Goal: Subscribe to service/newsletter

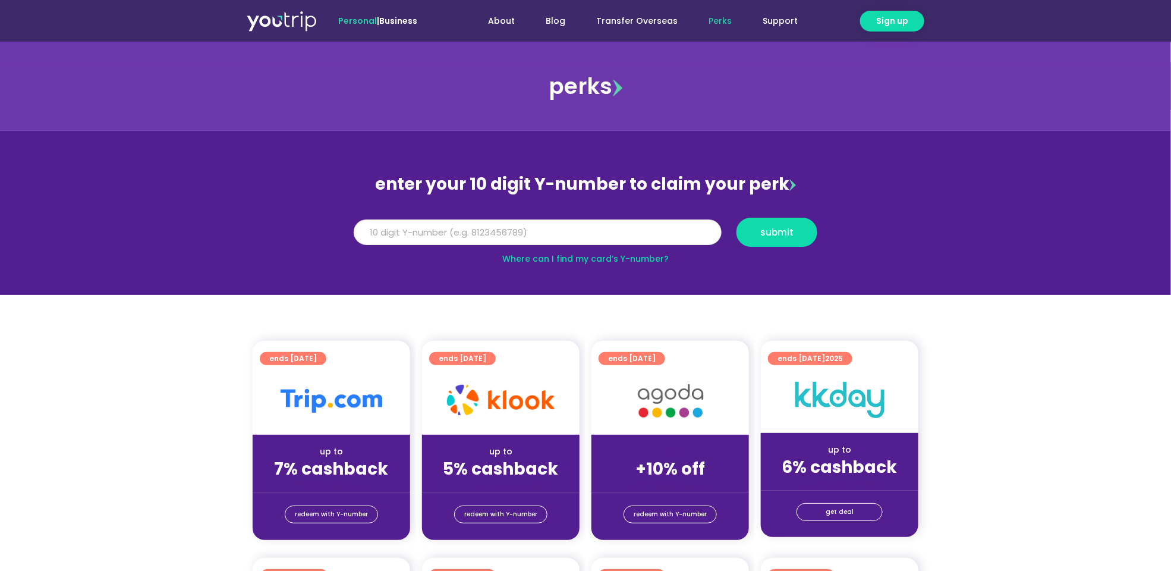
click at [447, 236] on input "Y Number" at bounding box center [538, 232] width 368 height 26
click at [641, 261] on link "Where can I find my card’s Y-number?" at bounding box center [585, 259] width 166 height 12
click at [436, 233] on input "Y Number" at bounding box center [538, 232] width 368 height 26
click at [635, 259] on link "Where can I find my card’s Y-number?" at bounding box center [585, 259] width 166 height 12
click at [387, 231] on input "Y Number" at bounding box center [538, 232] width 368 height 26
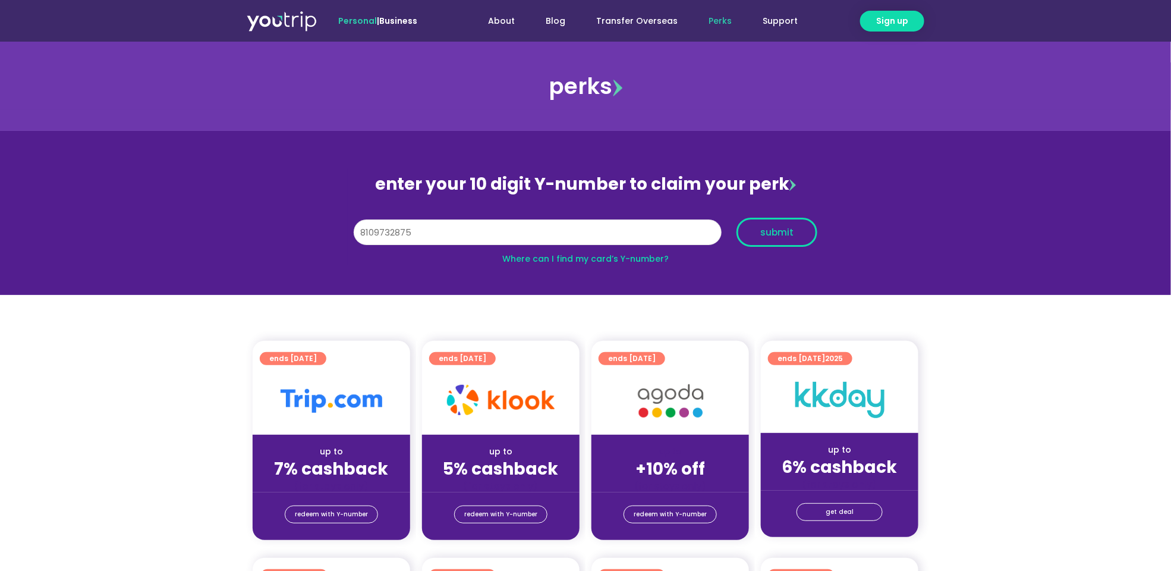
type input "8109732875"
click at [788, 235] on span "submit" at bounding box center [776, 232] width 33 height 9
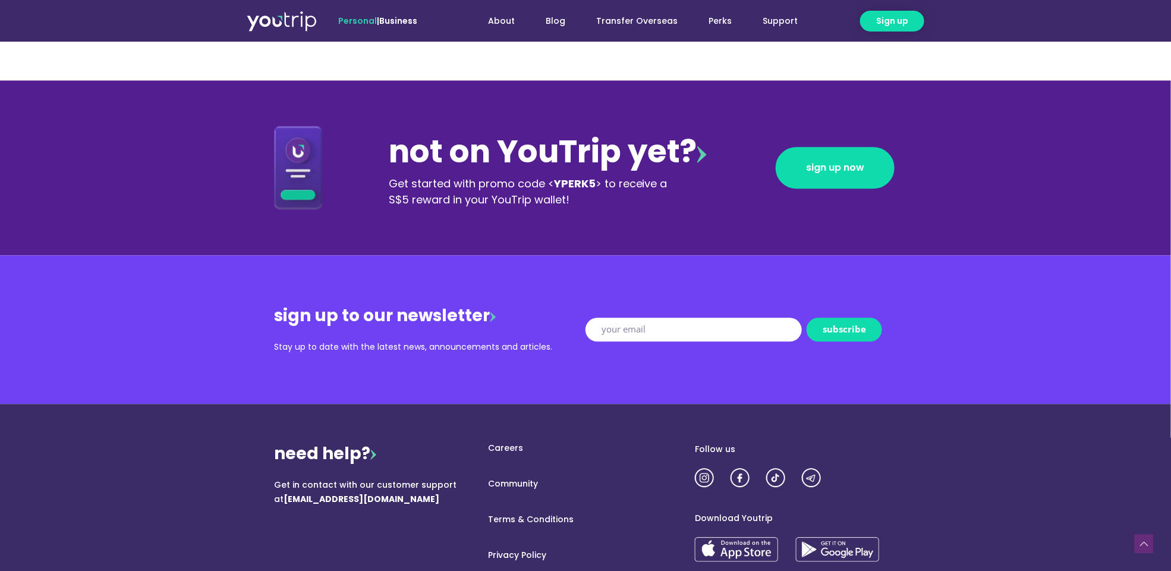
scroll to position [1361, 0]
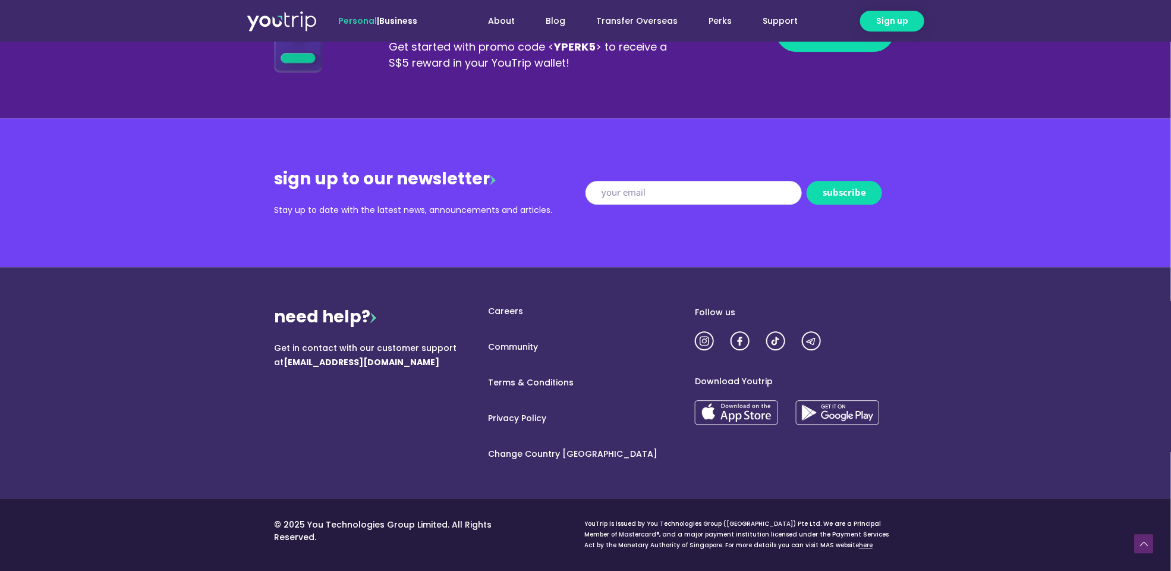
click at [653, 189] on input "New Form" at bounding box center [694, 193] width 216 height 24
type input "angie_poh@yahoo.com"
click at [842, 188] on span "subscribe" at bounding box center [844, 192] width 43 height 9
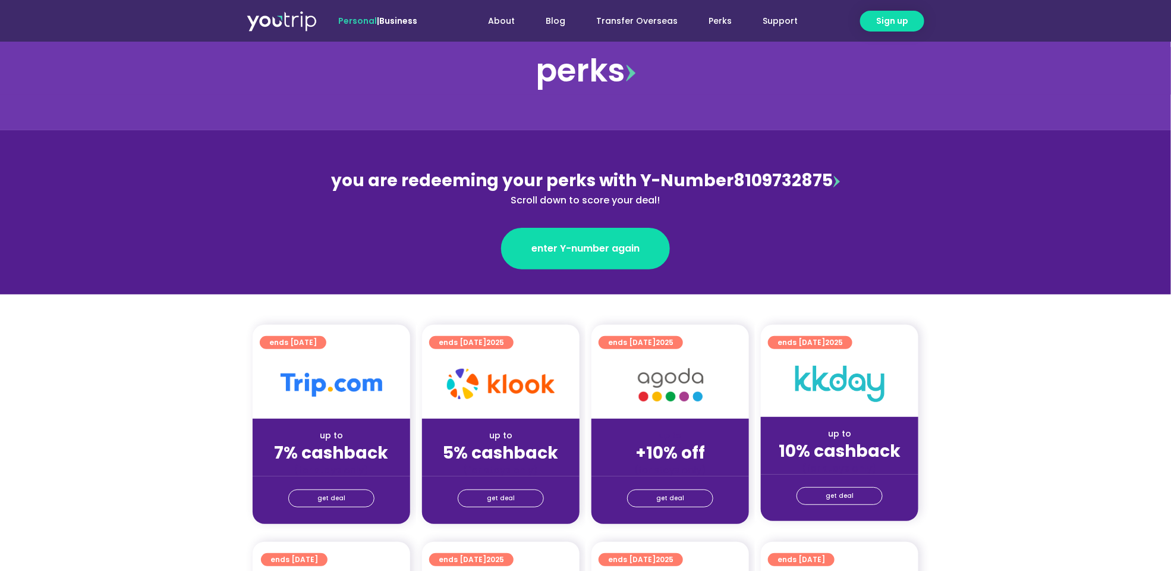
scroll to position [0, 0]
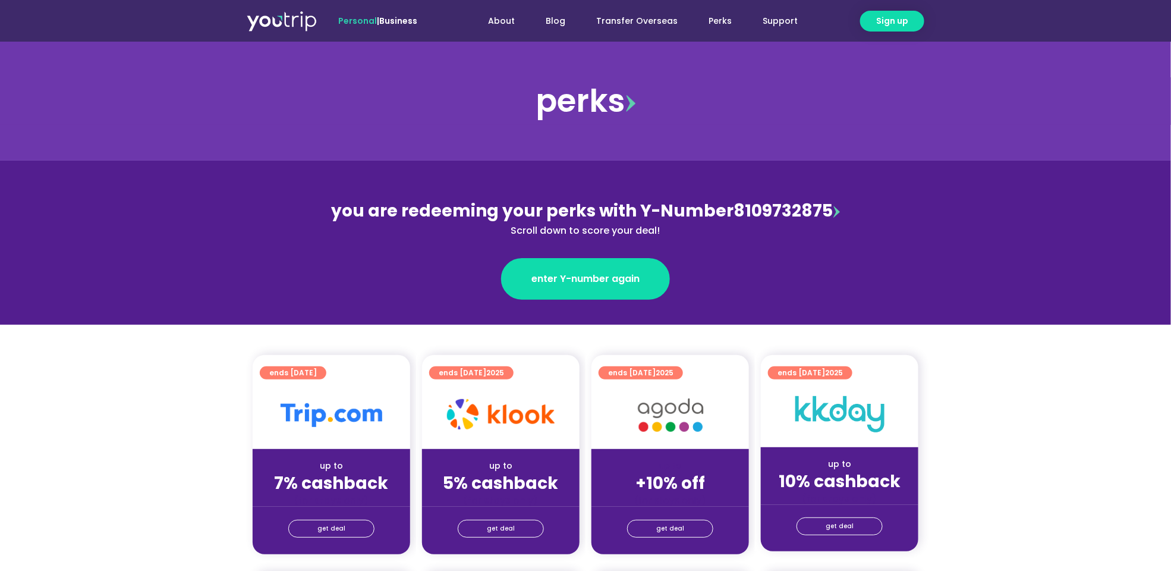
click at [268, 14] on img at bounding box center [282, 20] width 70 height 21
